Goal: Obtain resource: Obtain resource

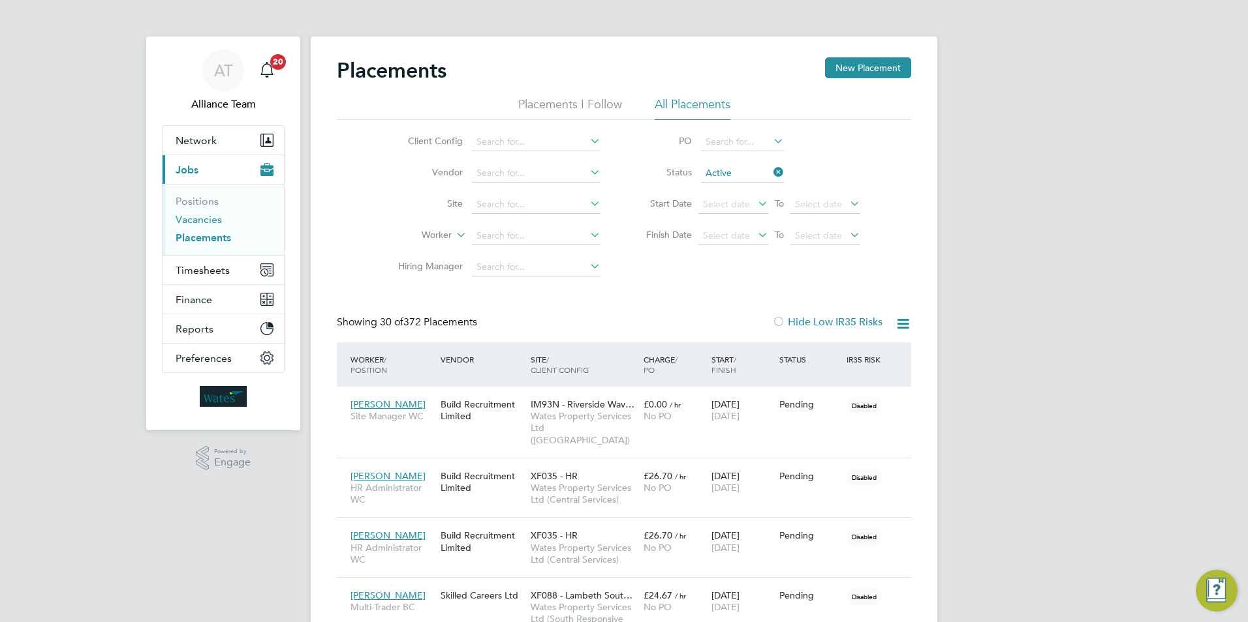
click at [213, 216] on link "Vacancies" at bounding box center [199, 219] width 46 height 12
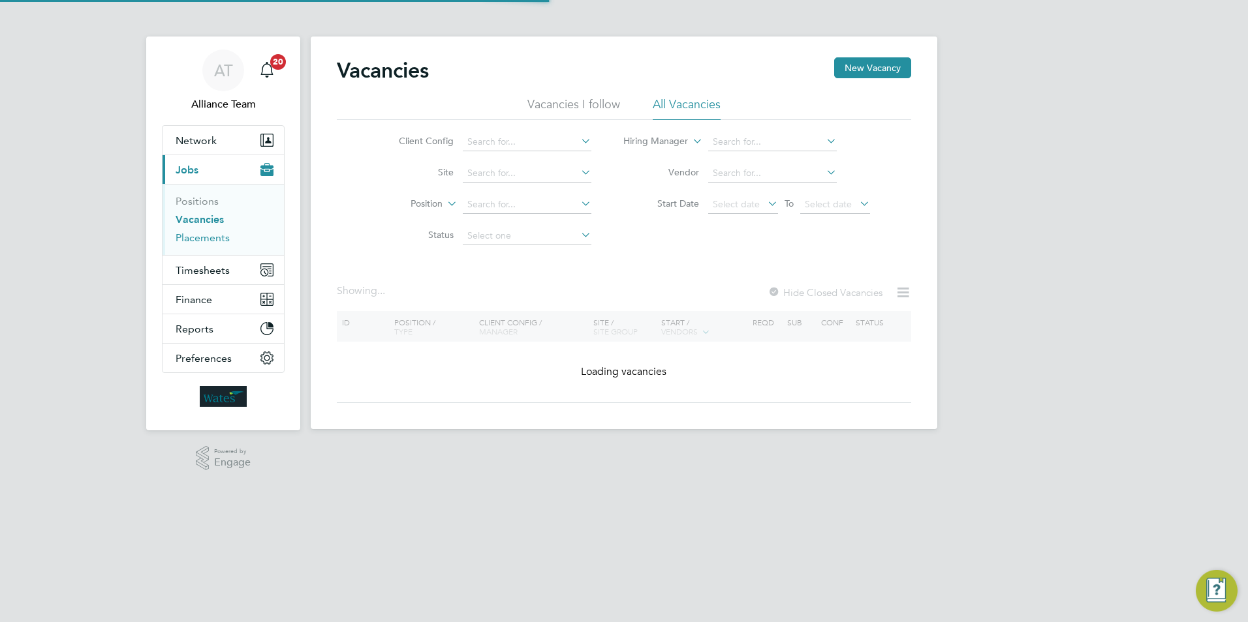
click at [211, 239] on link "Placements" at bounding box center [203, 238] width 54 height 12
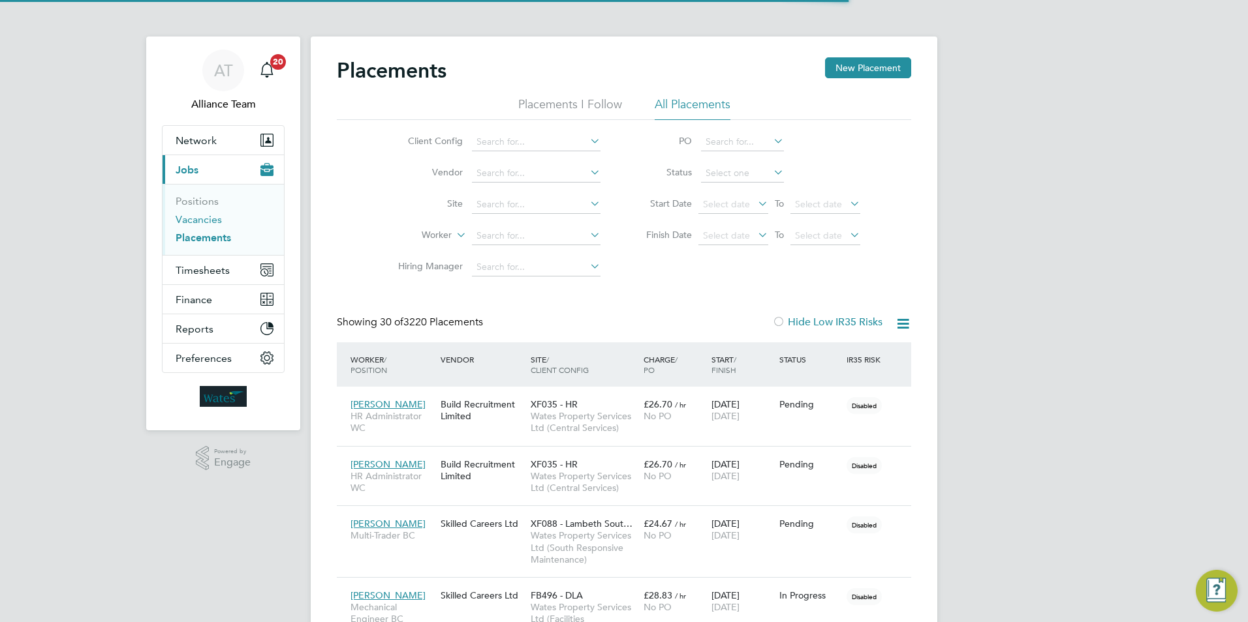
click at [214, 216] on link "Vacancies" at bounding box center [199, 219] width 46 height 12
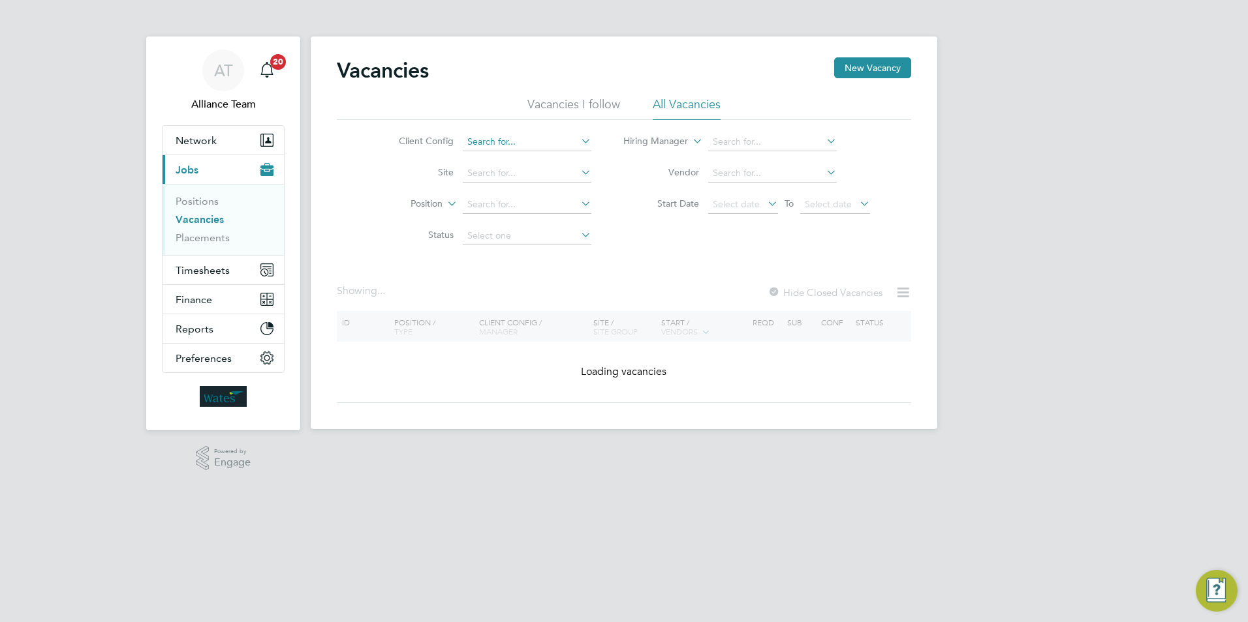
click at [530, 138] on input at bounding box center [527, 142] width 129 height 18
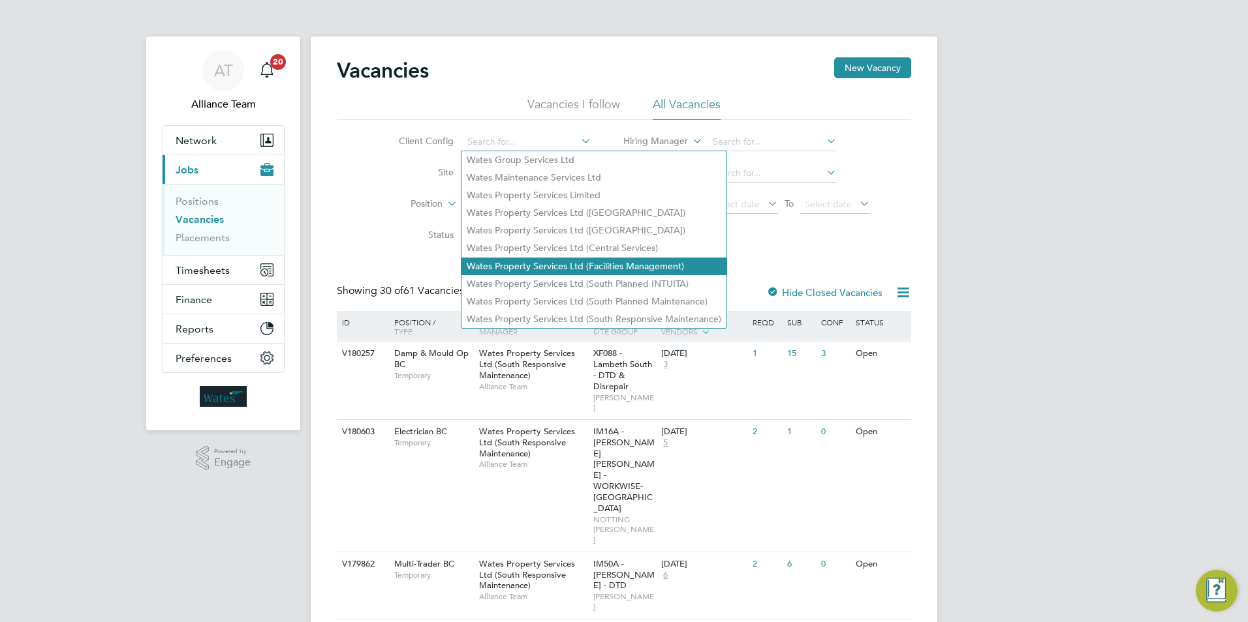
click at [550, 258] on li "Wates Property Services Ltd (Facilities Management)" at bounding box center [593, 267] width 265 height 18
type input "Wates Property Services Ltd (Facilities Management)"
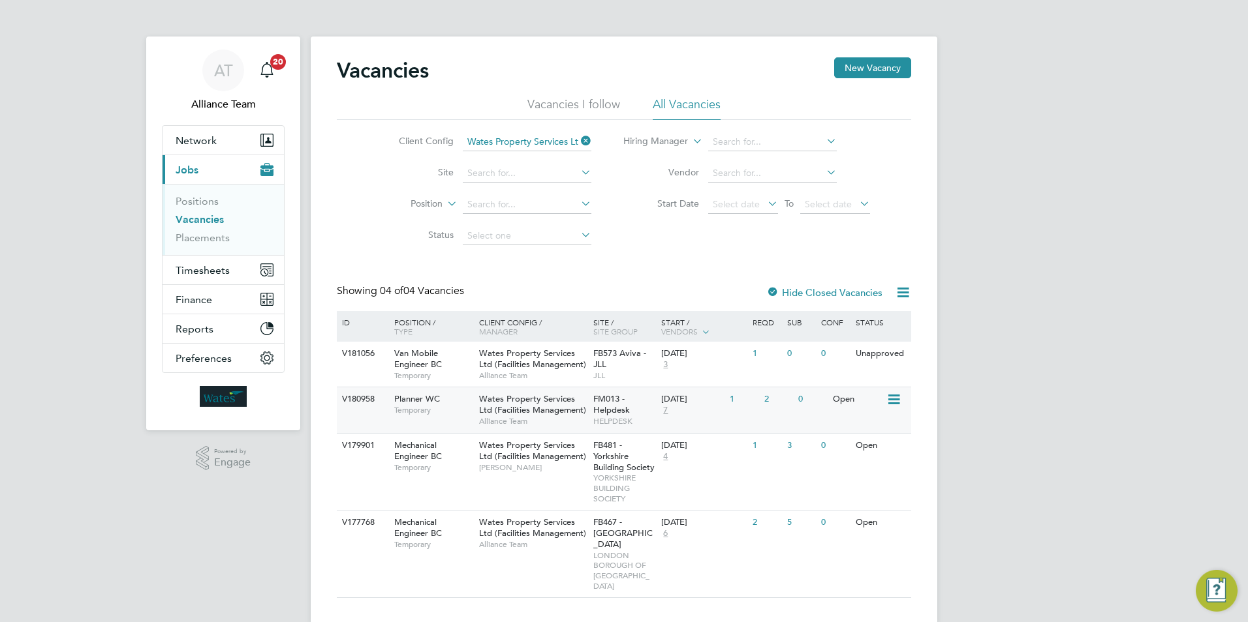
click at [529, 410] on span "Wates Property Services Ltd (Facilities Management)" at bounding box center [532, 404] width 107 height 22
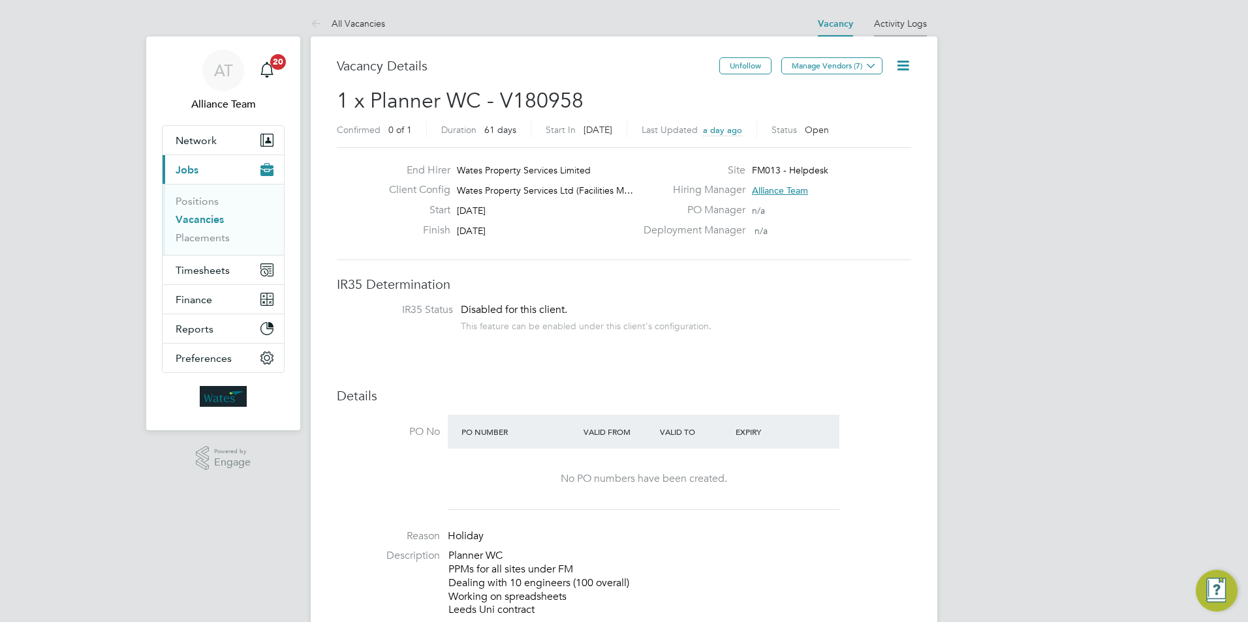
click at [906, 20] on link "Activity Logs" at bounding box center [900, 24] width 53 height 12
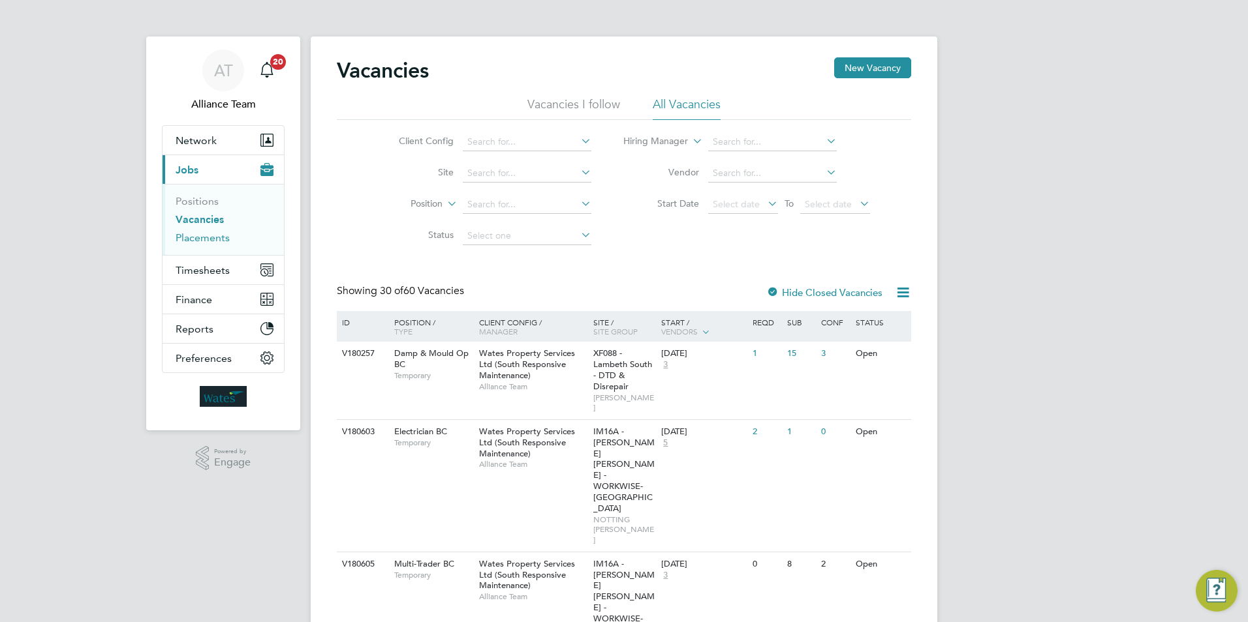
click at [218, 235] on link "Placements" at bounding box center [203, 238] width 54 height 12
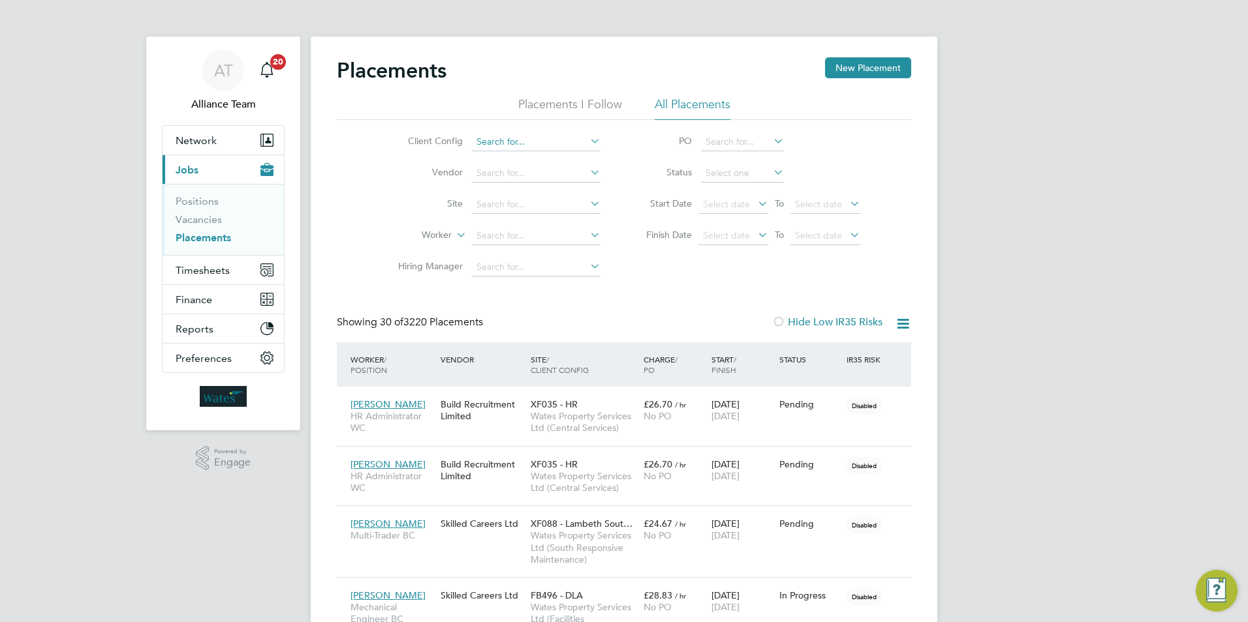
click at [517, 143] on input at bounding box center [536, 142] width 129 height 18
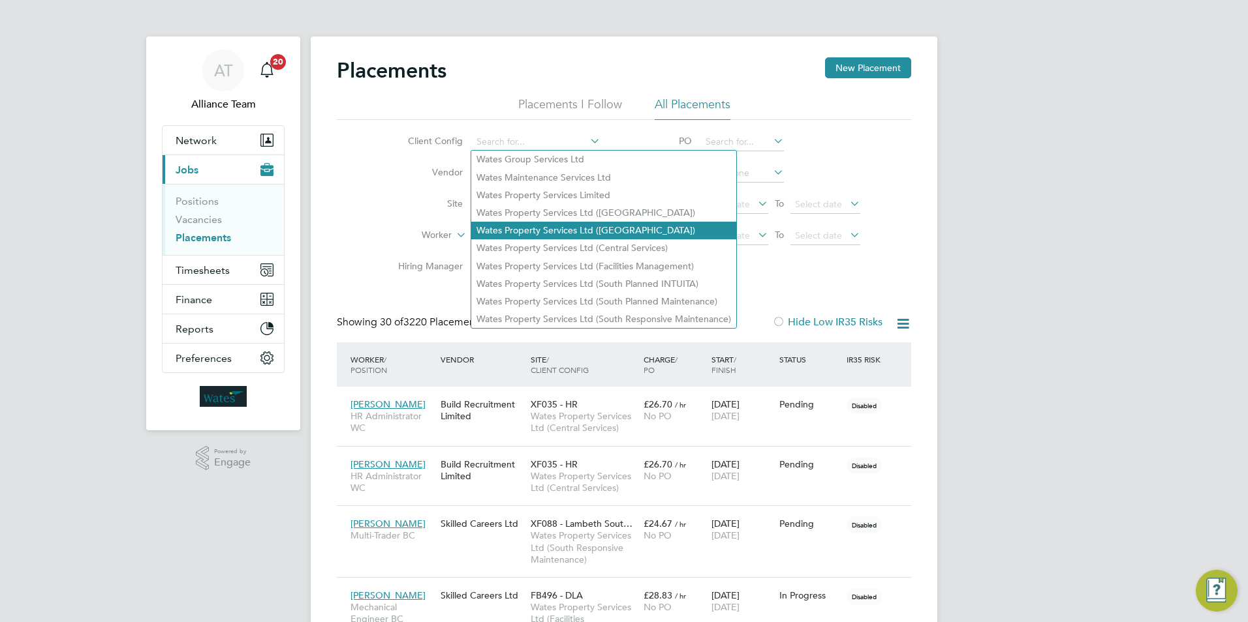
click at [551, 232] on li "Wates Property Services Ltd ([GEOGRAPHIC_DATA])" at bounding box center [603, 231] width 265 height 18
type input "Wates Property Services Ltd ([GEOGRAPHIC_DATA])"
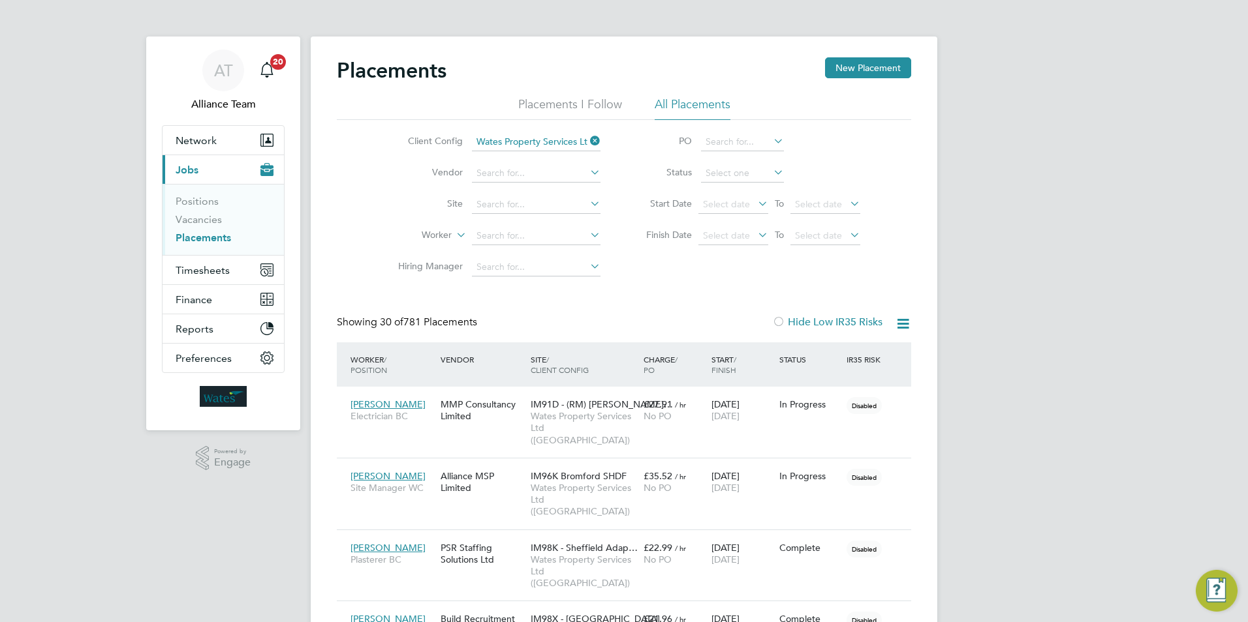
click at [902, 324] on icon at bounding box center [903, 324] width 16 height 16
click at [719, 233] on span "Select date" at bounding box center [726, 236] width 47 height 12
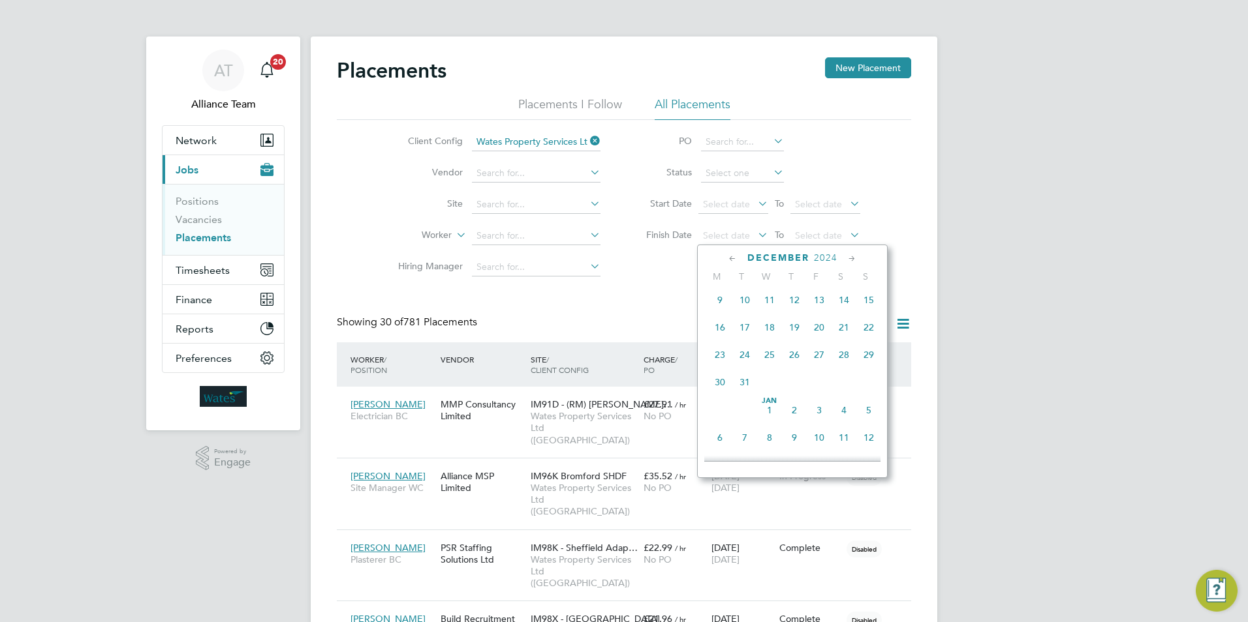
click at [767, 421] on span "Jan 1" at bounding box center [769, 410] width 25 height 25
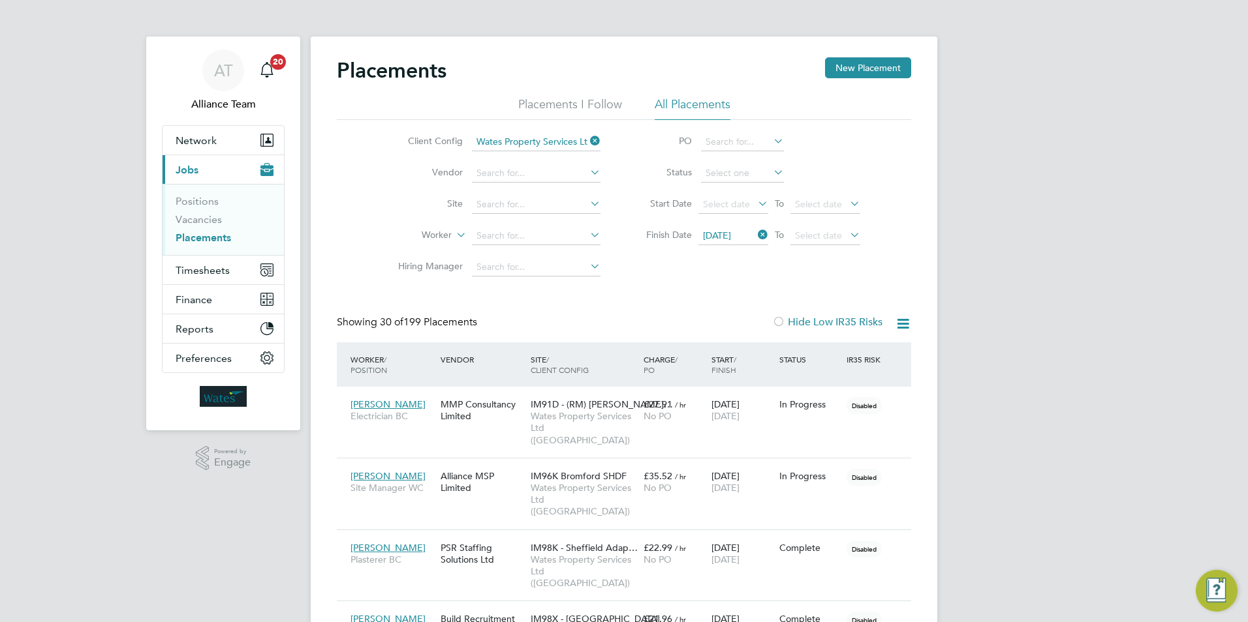
click at [900, 322] on icon at bounding box center [903, 324] width 16 height 16
click at [844, 350] on li "Download Placements Report" at bounding box center [838, 355] width 139 height 18
click at [587, 139] on icon at bounding box center [587, 141] width 0 height 18
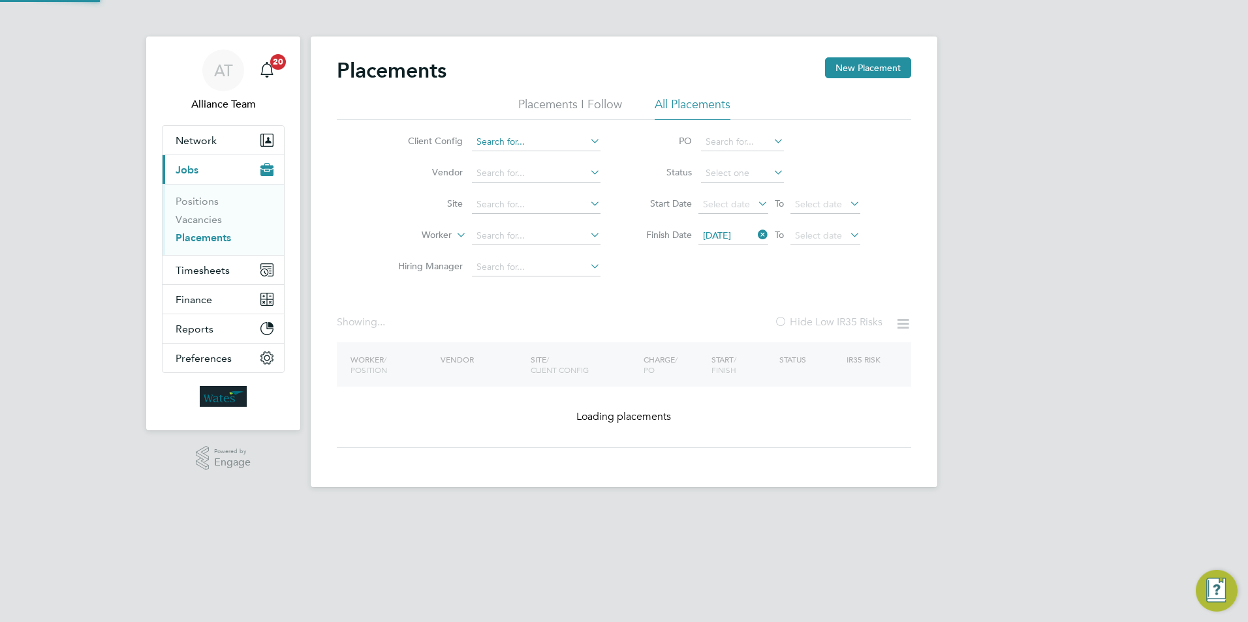
click at [555, 142] on input at bounding box center [536, 142] width 129 height 18
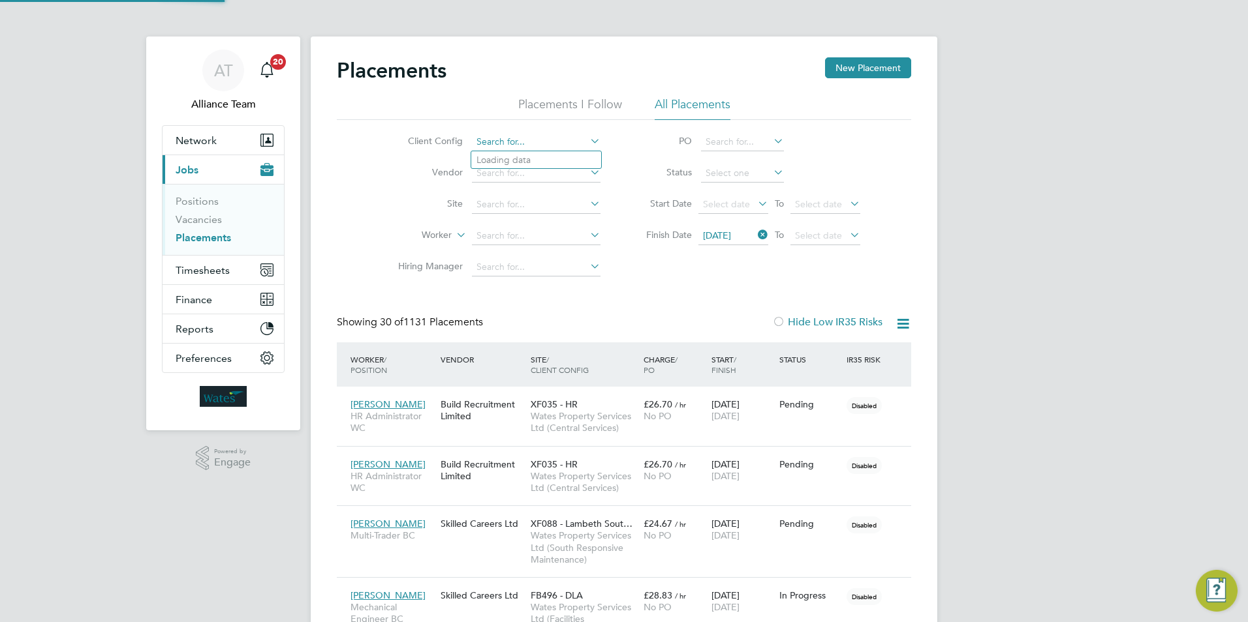
scroll to position [38, 91]
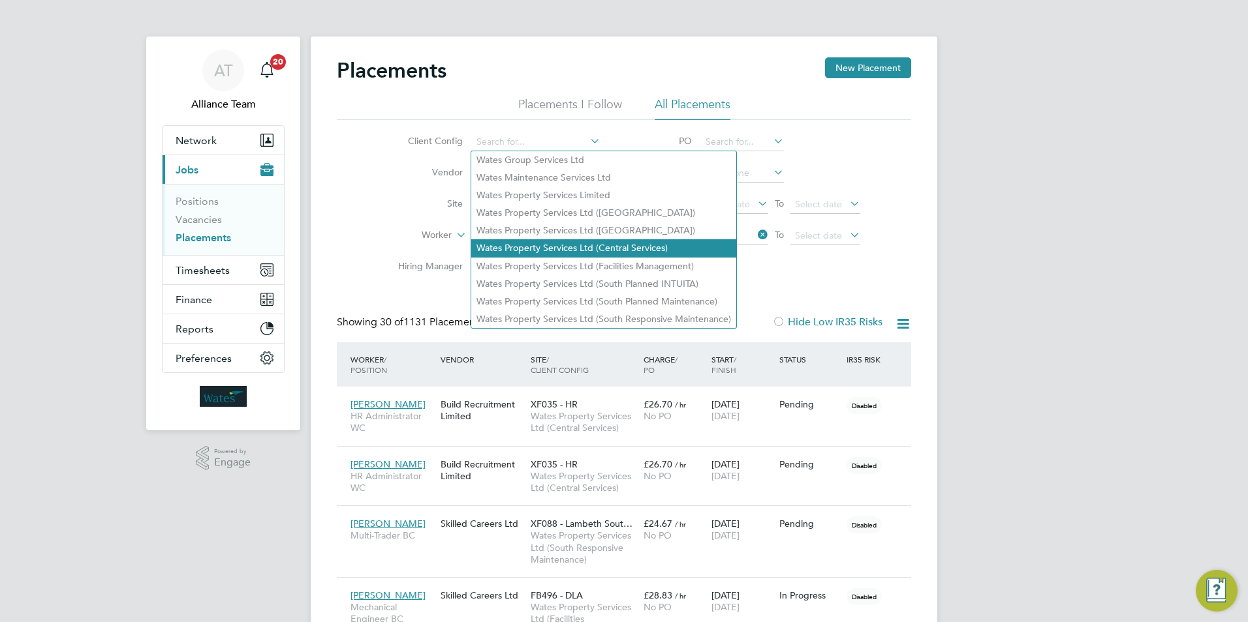
click at [583, 240] on li "Wates Property Services Ltd (Central Services)" at bounding box center [603, 248] width 265 height 18
type input "Wates Property Services Ltd (Central Services)"
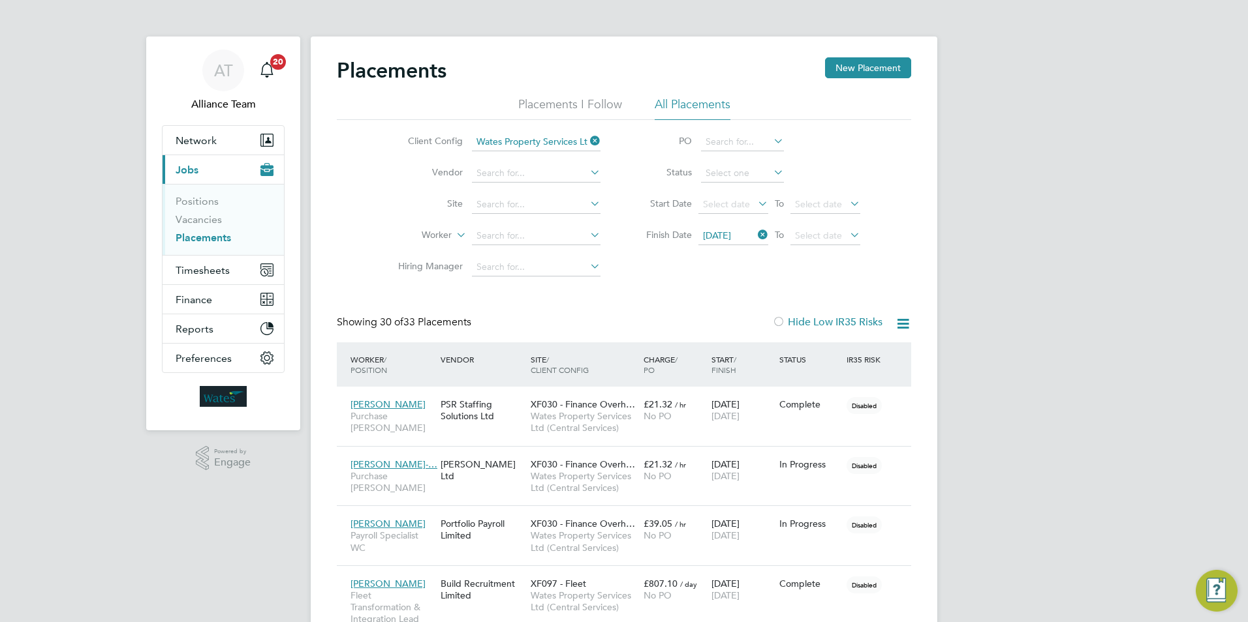
click at [904, 322] on icon at bounding box center [903, 324] width 16 height 16
click at [848, 356] on li "Download Placements Report" at bounding box center [838, 355] width 139 height 18
click at [587, 140] on icon at bounding box center [587, 141] width 0 height 18
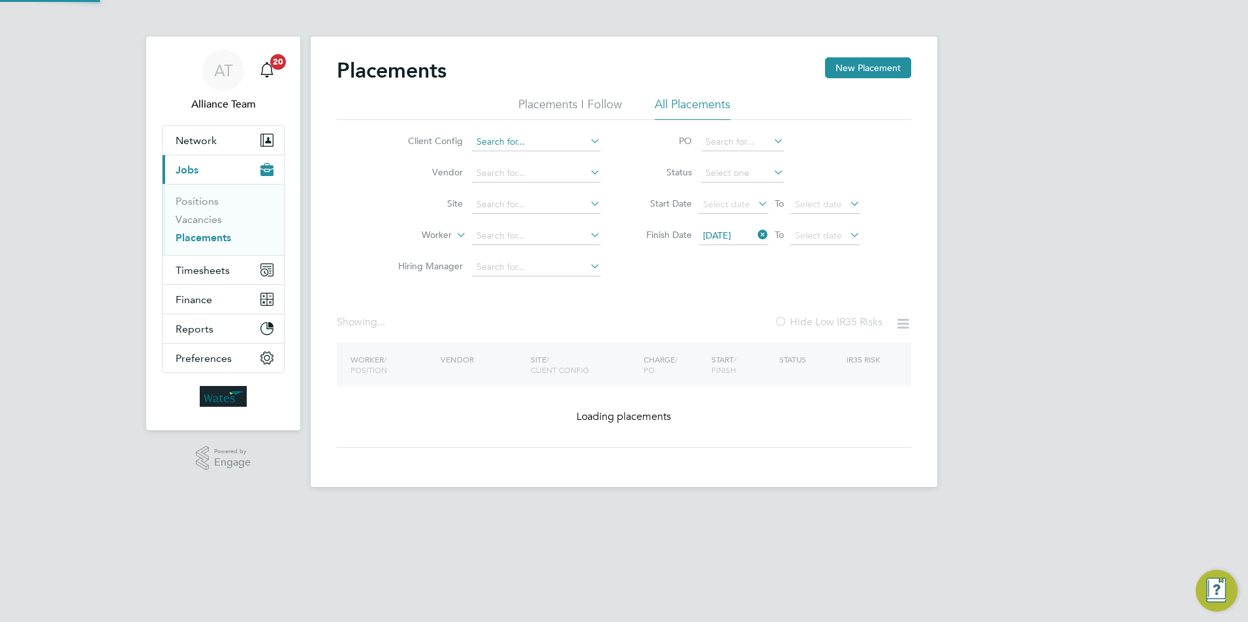
click at [568, 143] on input at bounding box center [536, 142] width 129 height 18
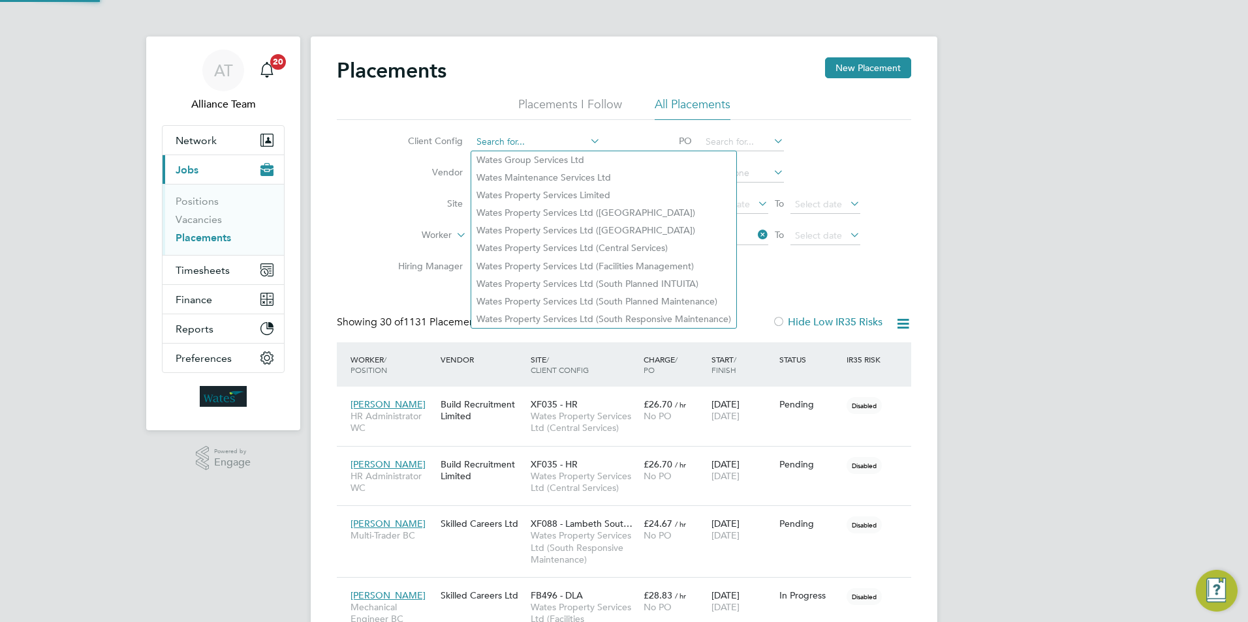
scroll to position [38, 91]
click at [656, 275] on li "Wates Property Services Ltd (South Planned INTUITA)" at bounding box center [603, 284] width 265 height 18
type input "Wates Property Services Ltd (South Planned INTUITA)"
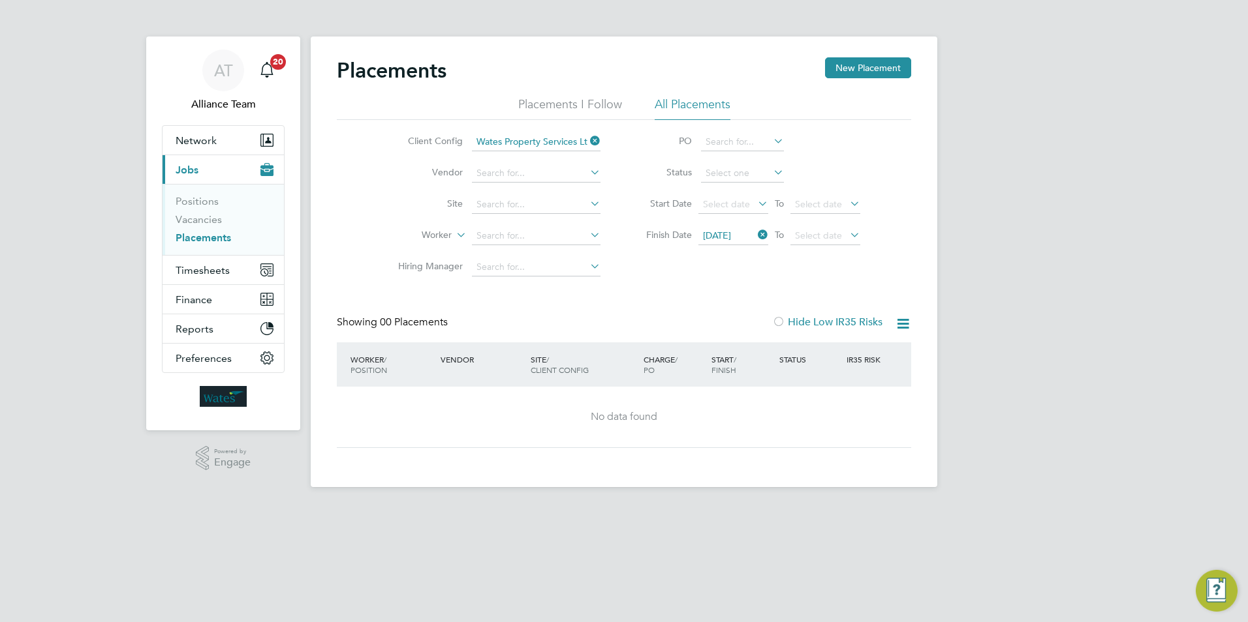
click at [587, 137] on icon at bounding box center [587, 141] width 0 height 18
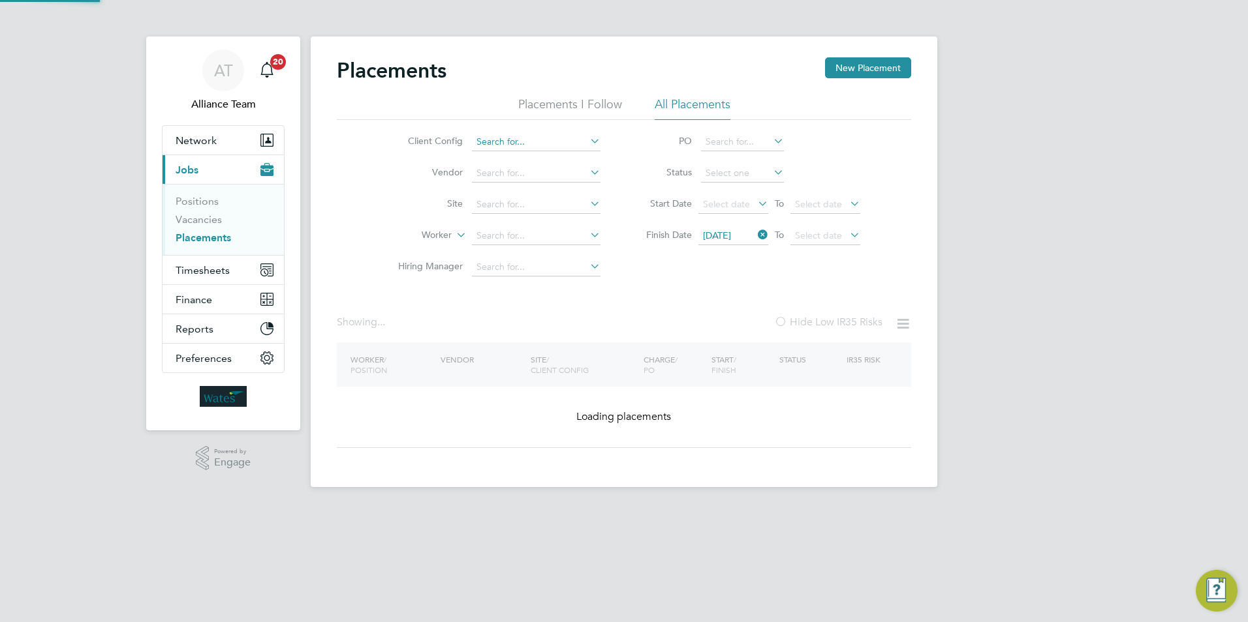
click at [570, 141] on input at bounding box center [536, 142] width 129 height 18
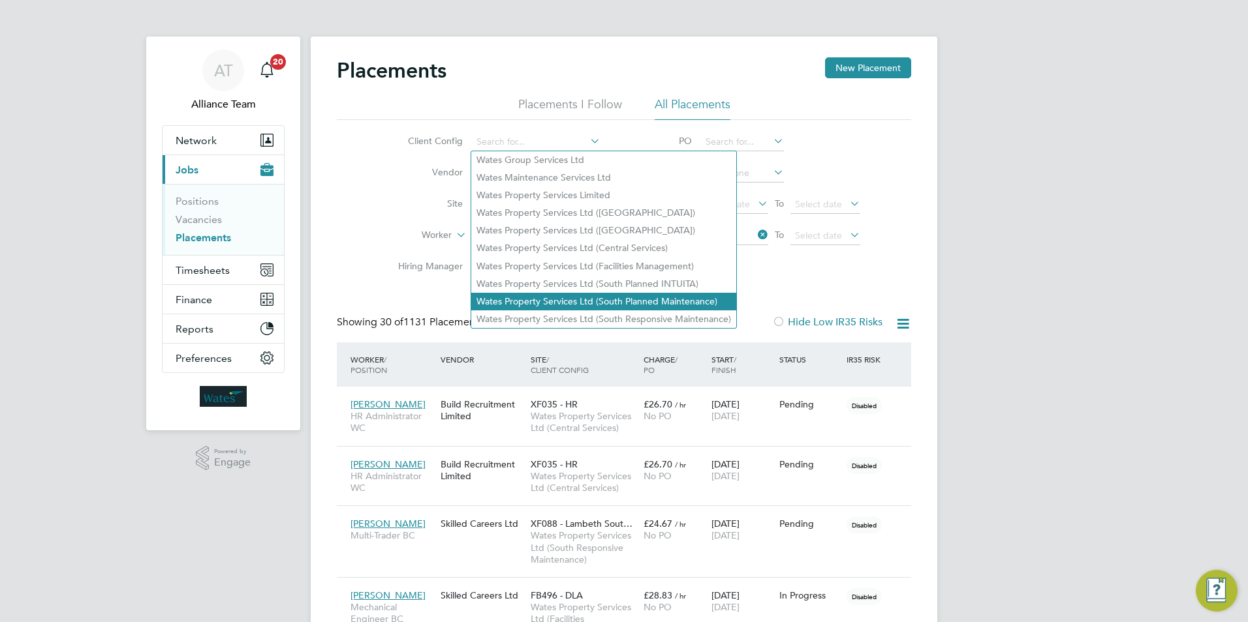
click at [621, 293] on li "Wates Property Services Ltd (South Planned Maintenance)" at bounding box center [603, 302] width 265 height 18
type input "Wates Property Services Ltd (South Planned Maintenance)"
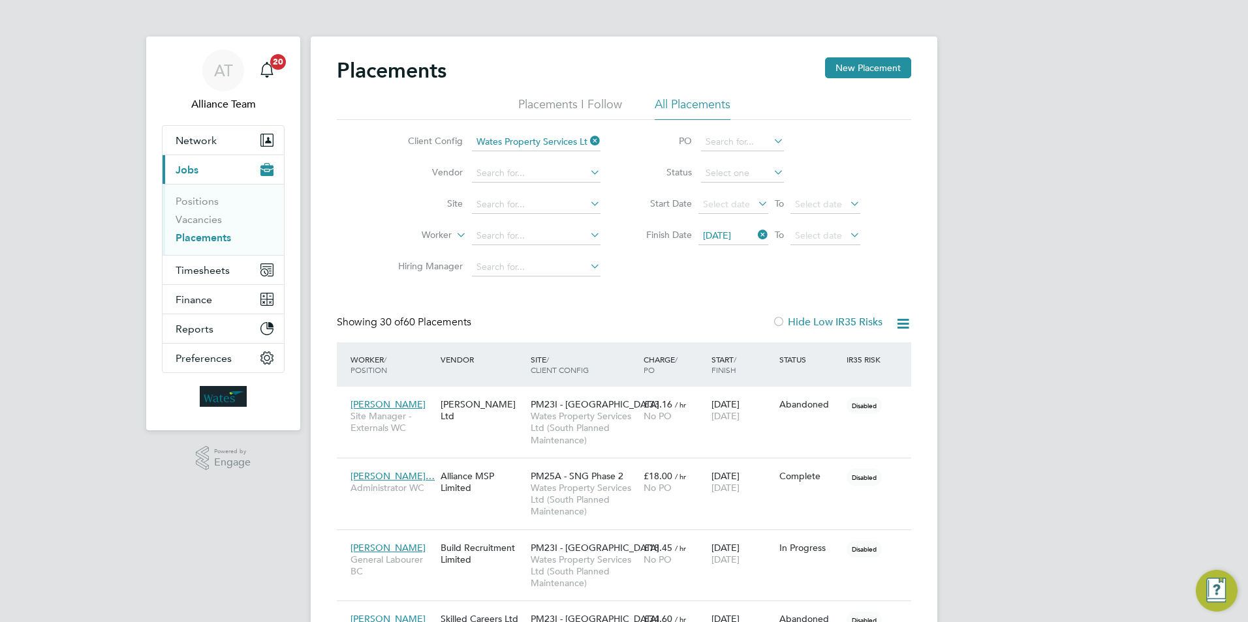
click at [908, 320] on icon at bounding box center [903, 324] width 16 height 16
click at [845, 353] on li "Download Placements Report" at bounding box center [838, 355] width 139 height 18
click at [903, 326] on icon at bounding box center [903, 324] width 16 height 16
click at [851, 354] on li "Download Placements Report" at bounding box center [838, 355] width 139 height 18
drag, startPoint x: 596, startPoint y: 143, endPoint x: 588, endPoint y: 144, distance: 7.9
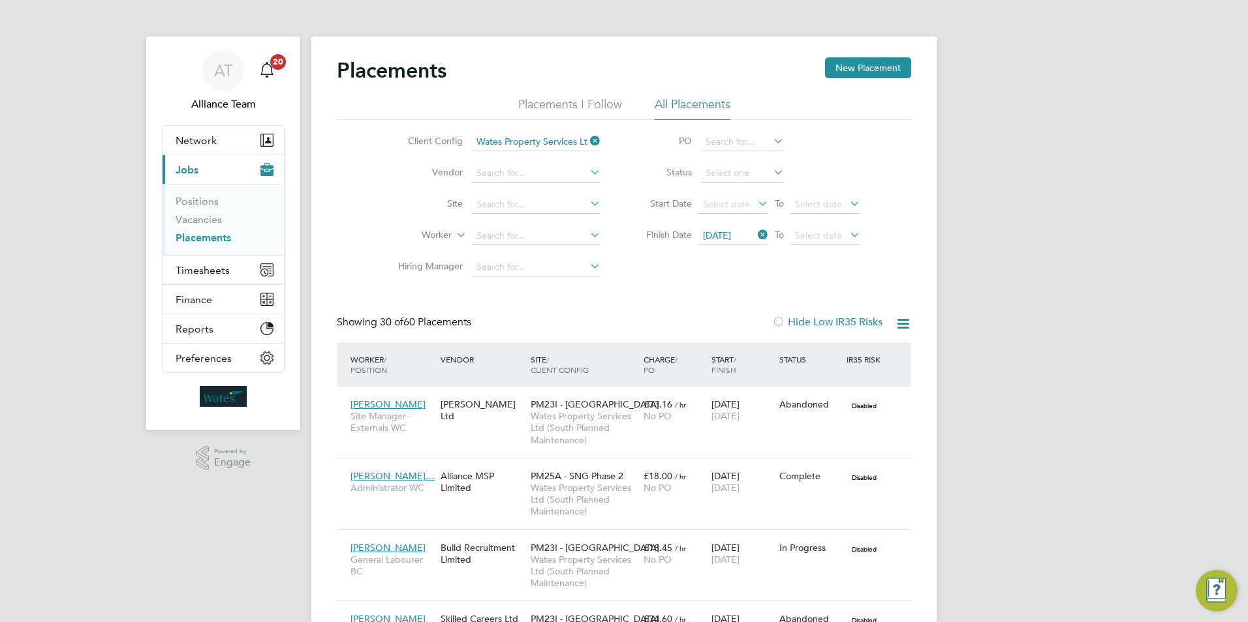
click at [587, 143] on icon at bounding box center [587, 141] width 0 height 18
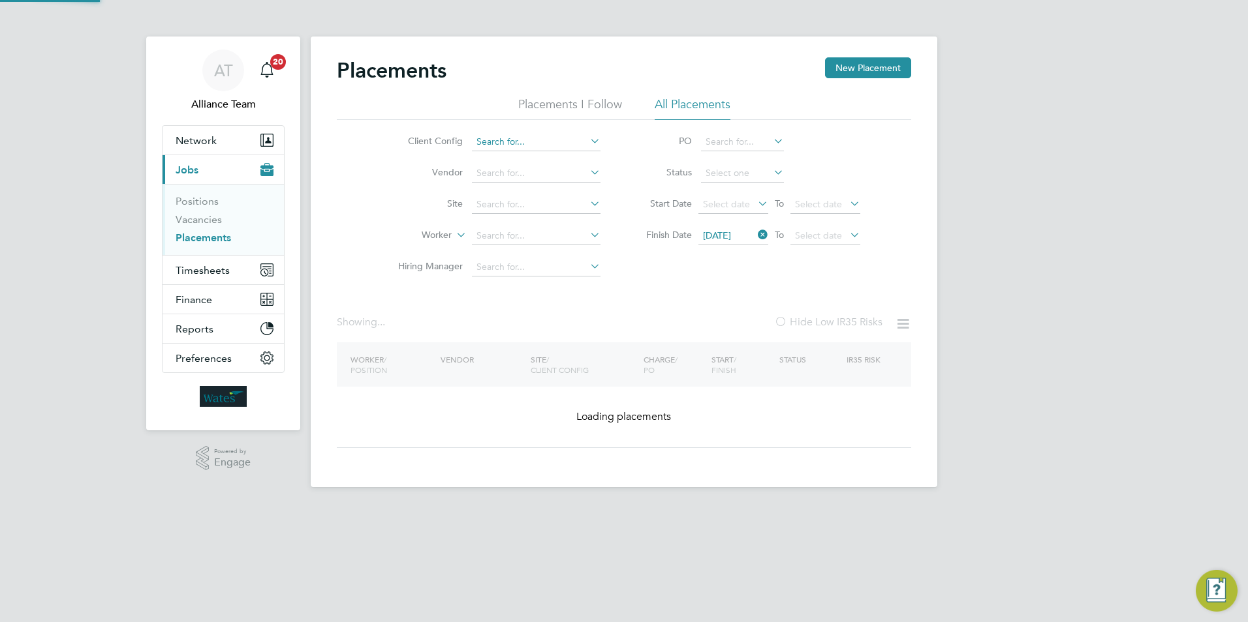
click at [550, 146] on input at bounding box center [536, 142] width 129 height 18
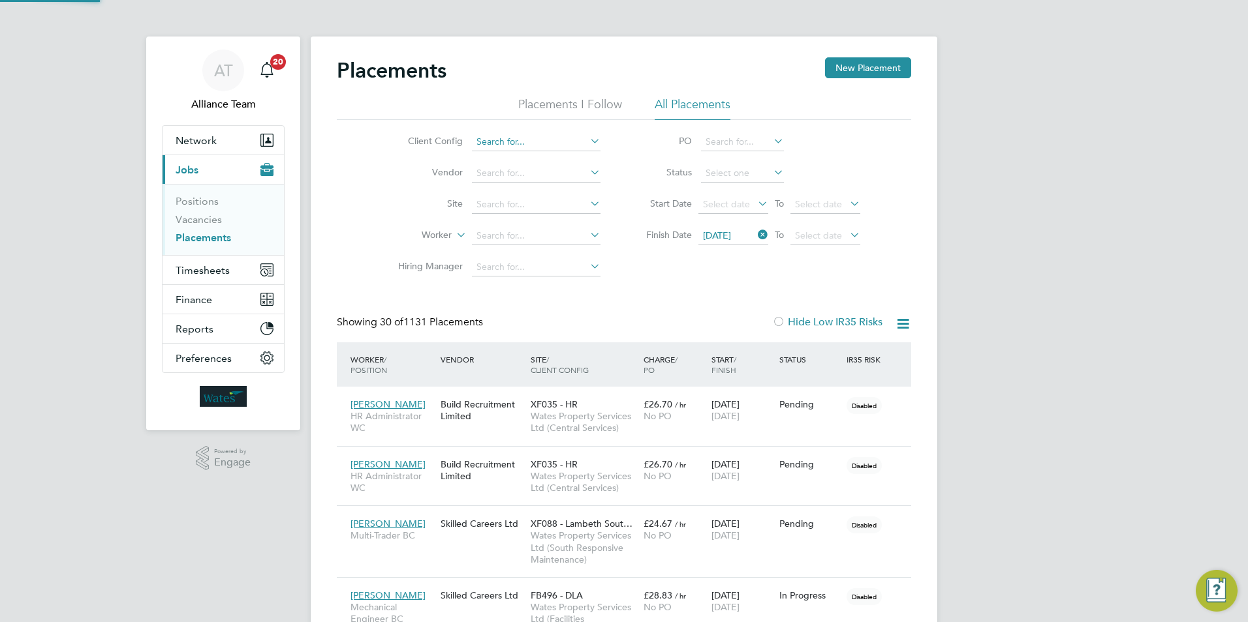
scroll to position [38, 91]
click at [608, 259] on li "Wates Property Services Ltd (Facilities Management)" at bounding box center [603, 267] width 265 height 18
type input "Wates Property Services Ltd (Facilities Management)"
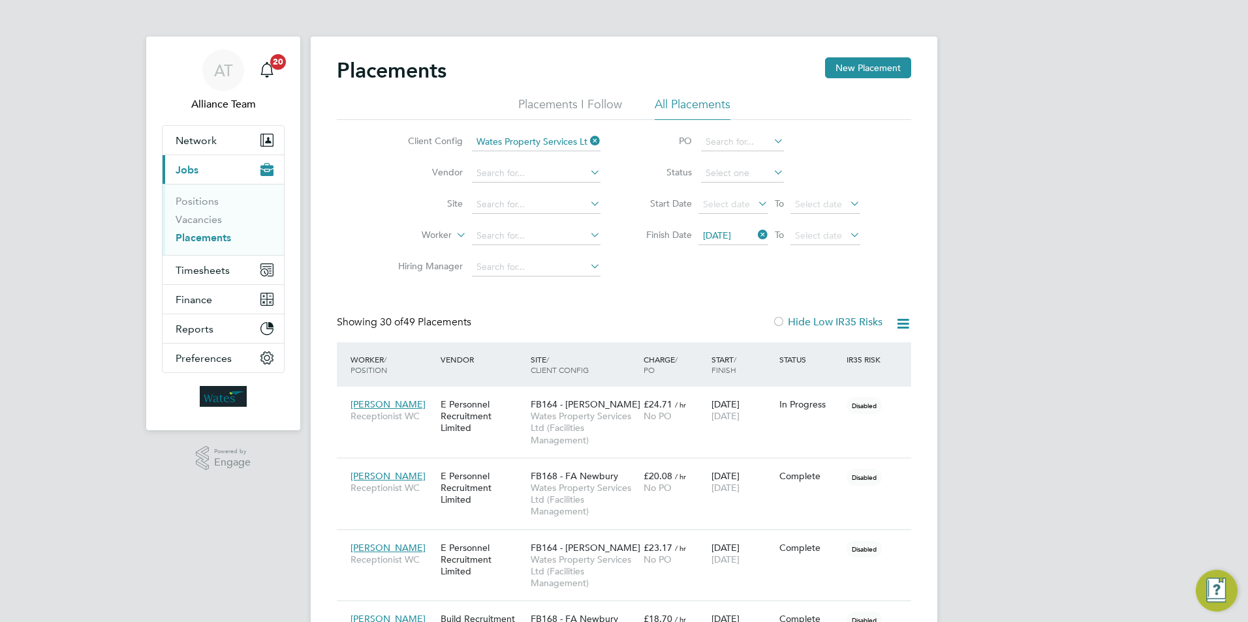
click at [908, 320] on icon at bounding box center [903, 324] width 16 height 16
click at [851, 358] on li "Download Placements Report" at bounding box center [838, 355] width 139 height 18
click at [594, 133] on input "Wates Property Services Ltd (Facilities Management)" at bounding box center [536, 142] width 129 height 18
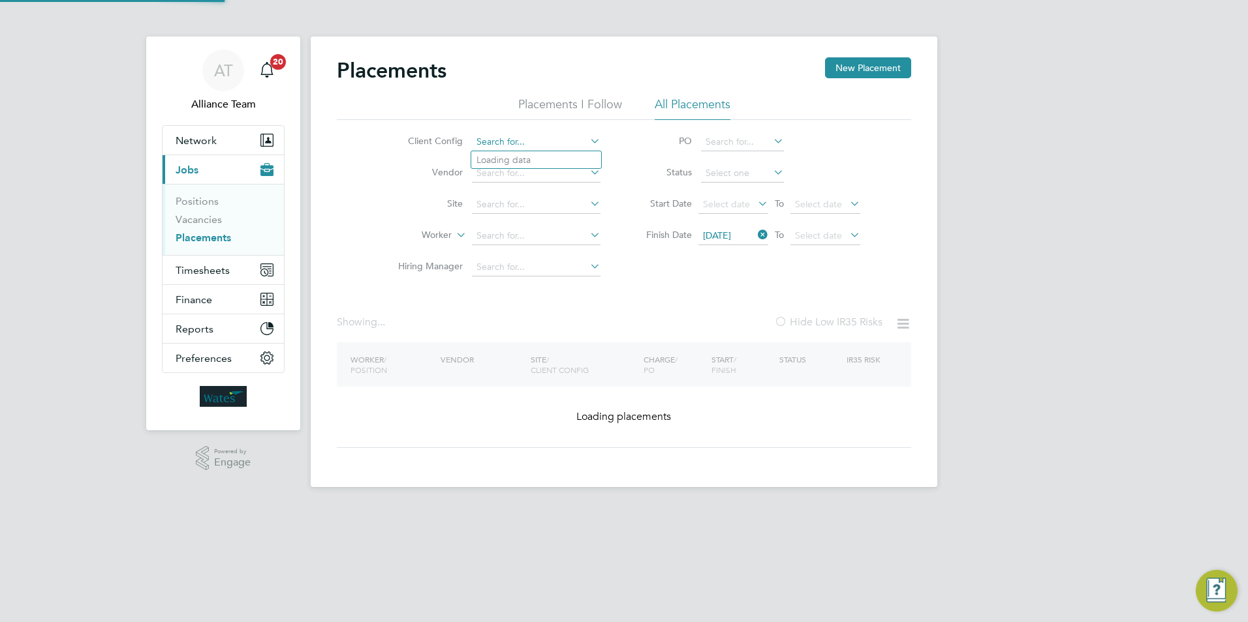
click at [562, 144] on input at bounding box center [536, 142] width 129 height 18
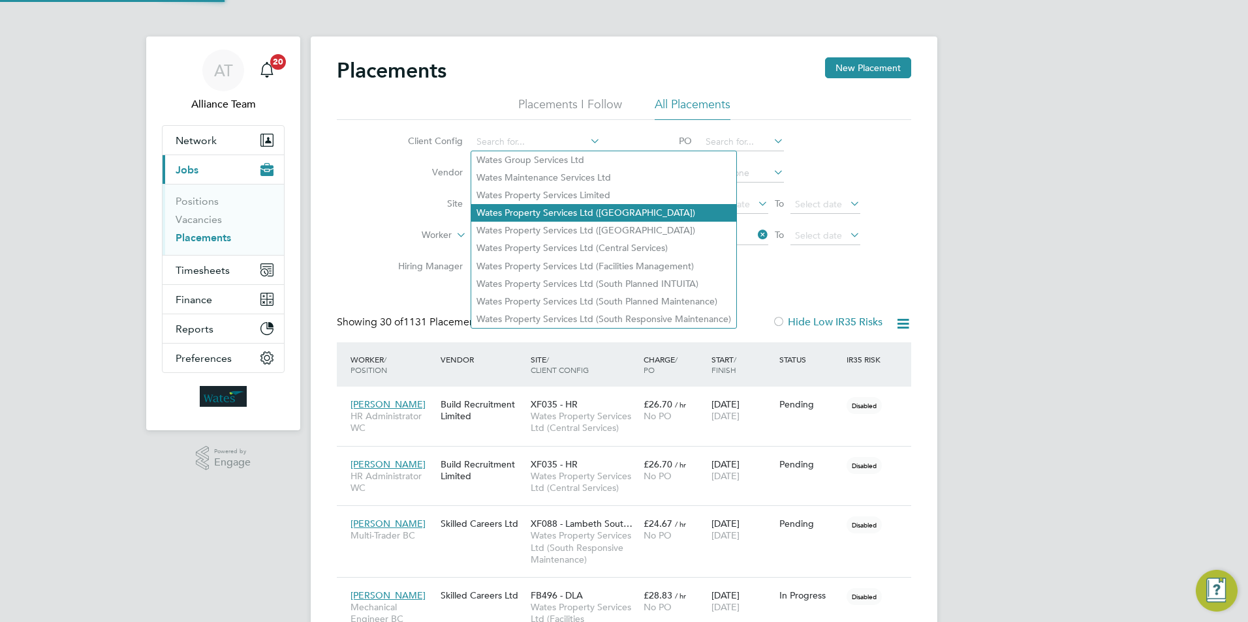
scroll to position [38, 91]
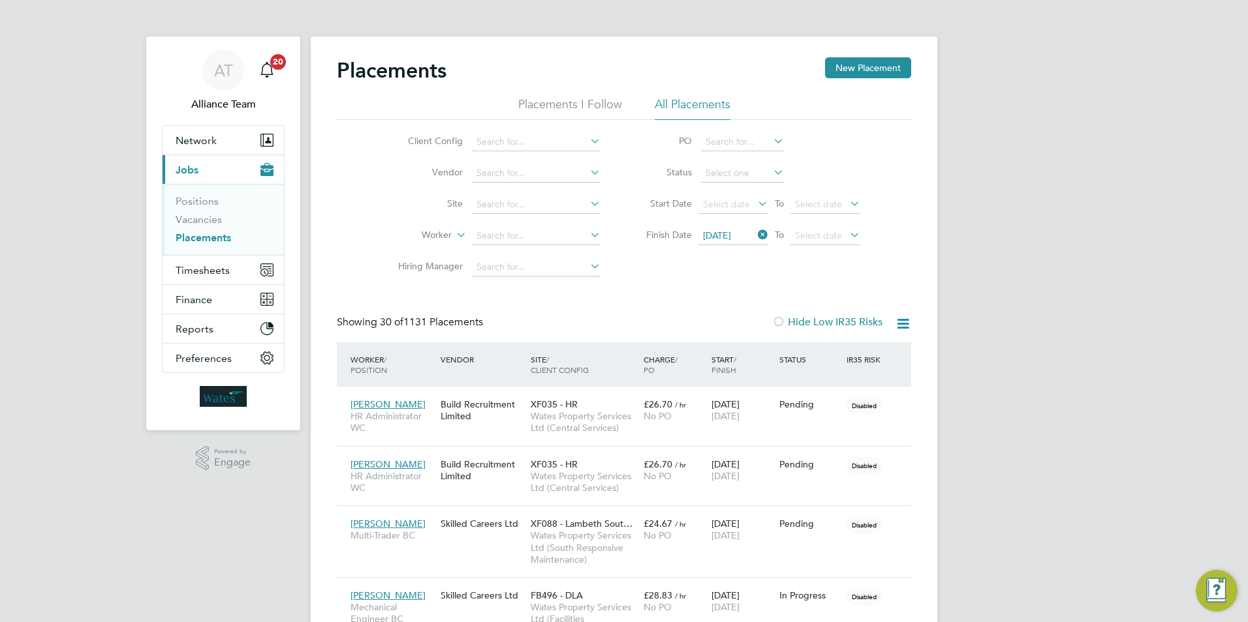
click at [609, 316] on li "Wates Property Services Ltd (South Responsive Maintenance)" at bounding box center [603, 320] width 265 height 18
type input "Wates Property Services Ltd (South Responsive Maintenance)"
